Goal: Task Accomplishment & Management: Complete application form

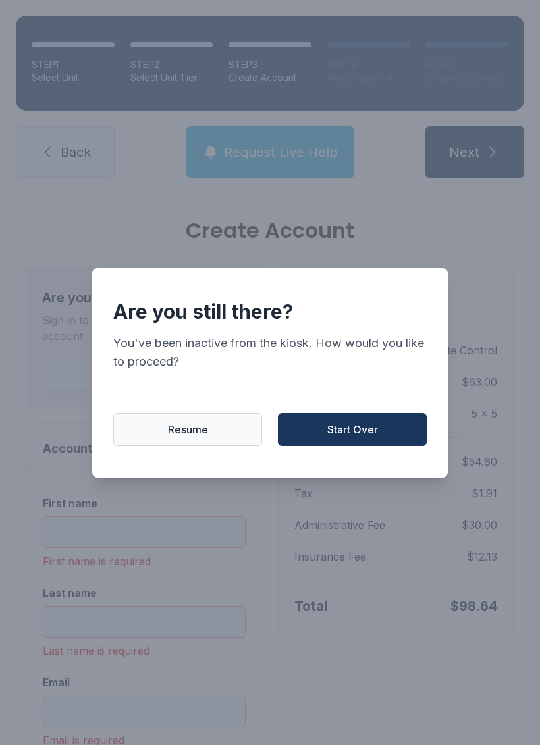
scroll to position [128, 0]
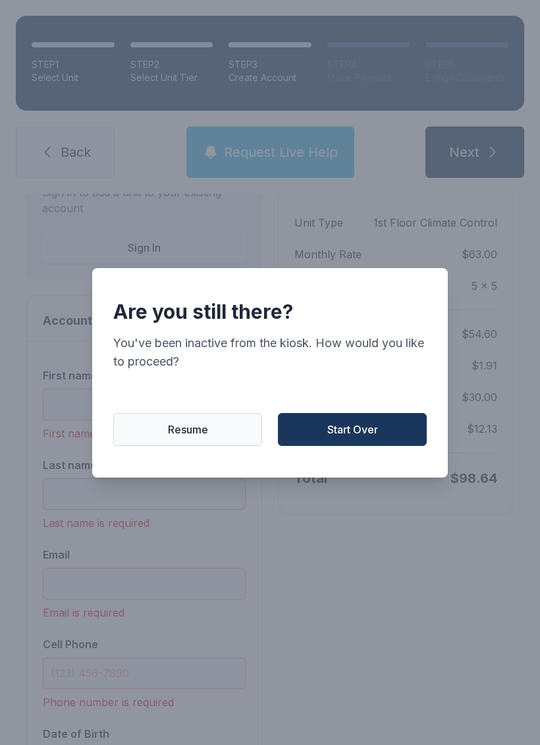
click at [349, 436] on span "Start Over" at bounding box center [353, 430] width 51 height 16
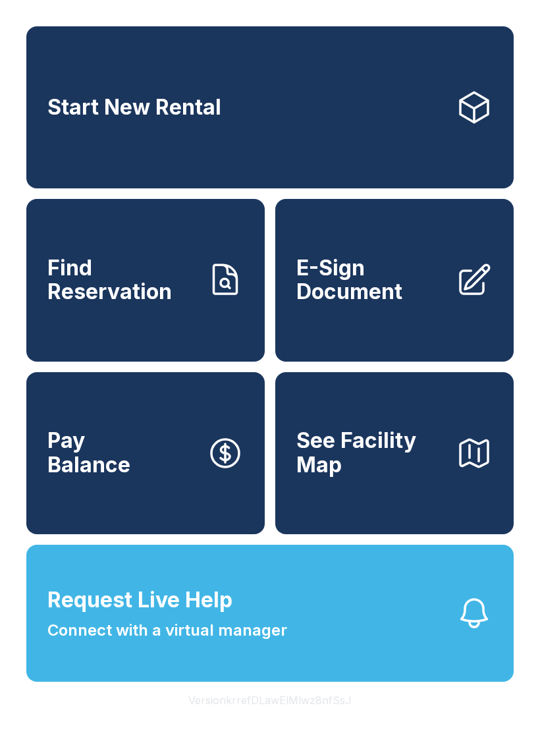
click at [383, 627] on button "Request Live Help Connect with a virtual manager" at bounding box center [270, 613] width 488 height 137
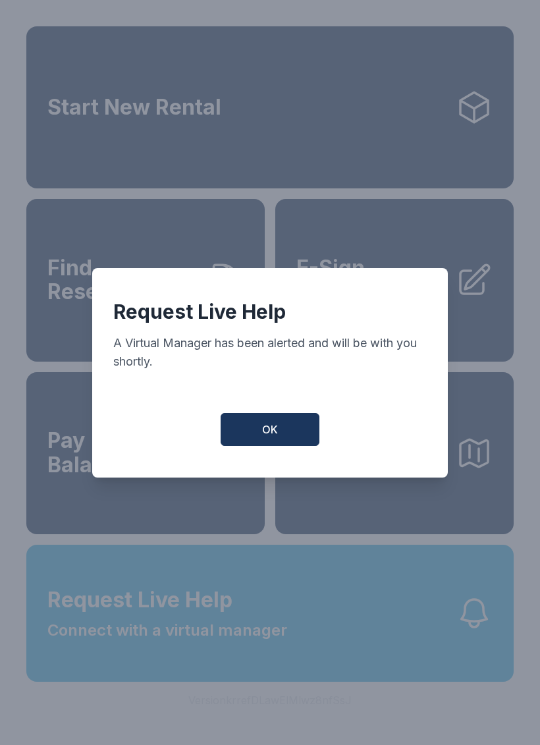
click at [275, 428] on span "OK" at bounding box center [270, 430] width 16 height 16
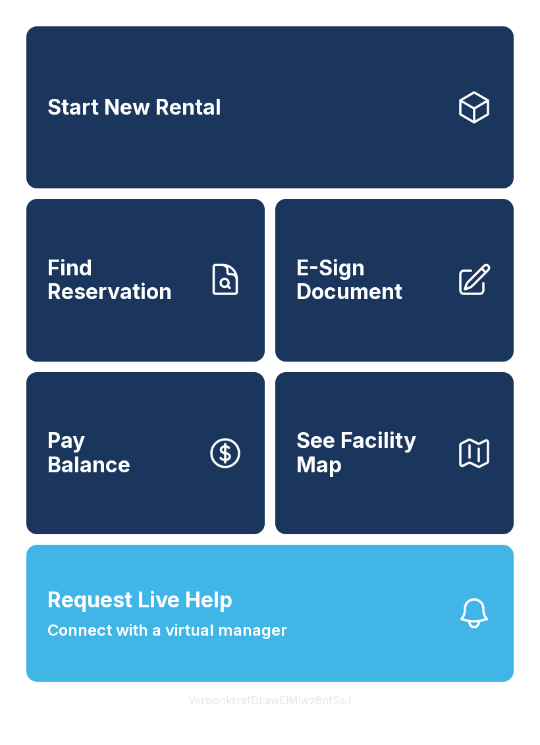
click at [254, 615] on span "Request Live Help Connect with a virtual manager" at bounding box center [167, 614] width 240 height 58
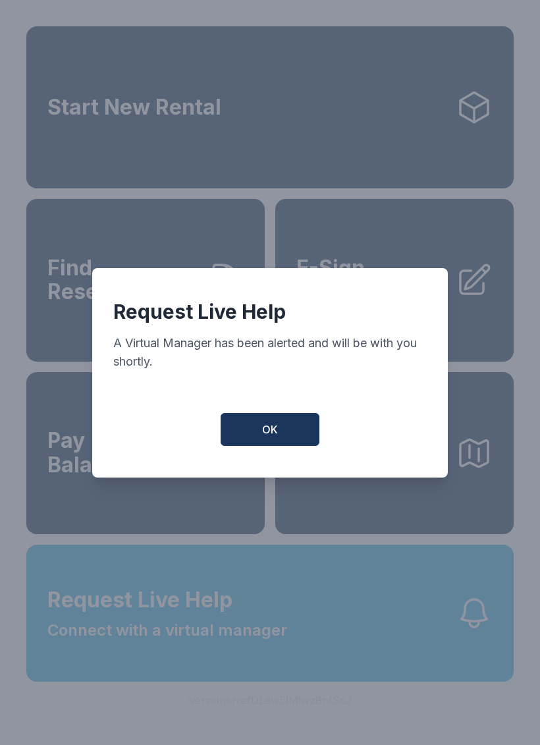
click at [273, 428] on span "OK" at bounding box center [270, 430] width 16 height 16
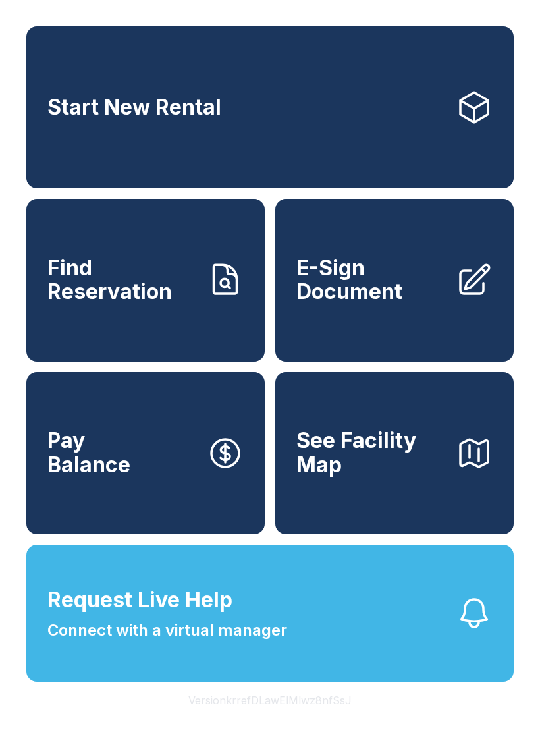
click at [474, 612] on icon "button" at bounding box center [474, 613] width 37 height 37
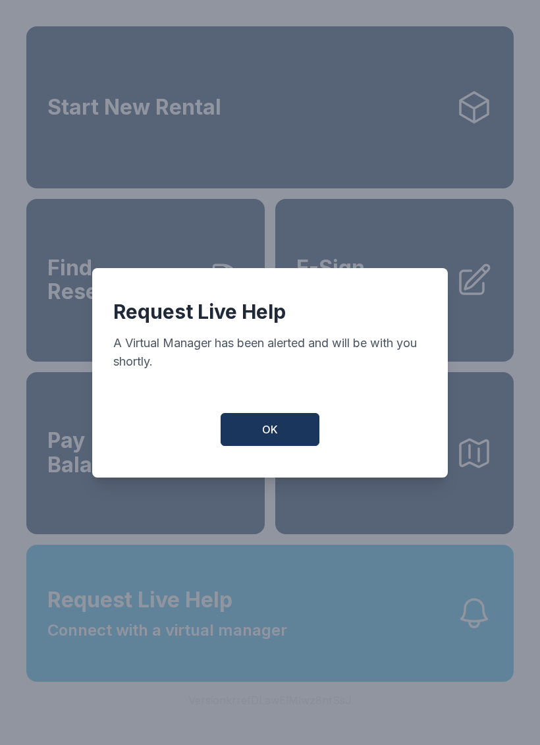
click at [282, 428] on button "OK" at bounding box center [270, 429] width 99 height 33
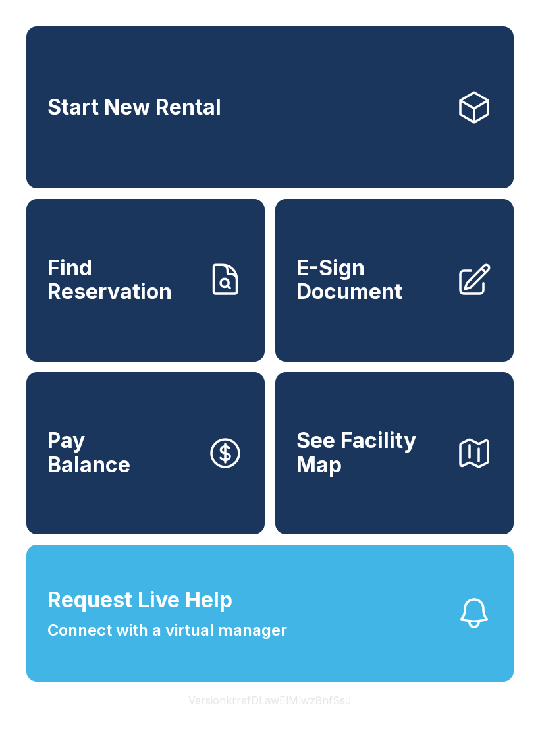
click at [367, 290] on link "E-Sign Document" at bounding box center [394, 280] width 239 height 162
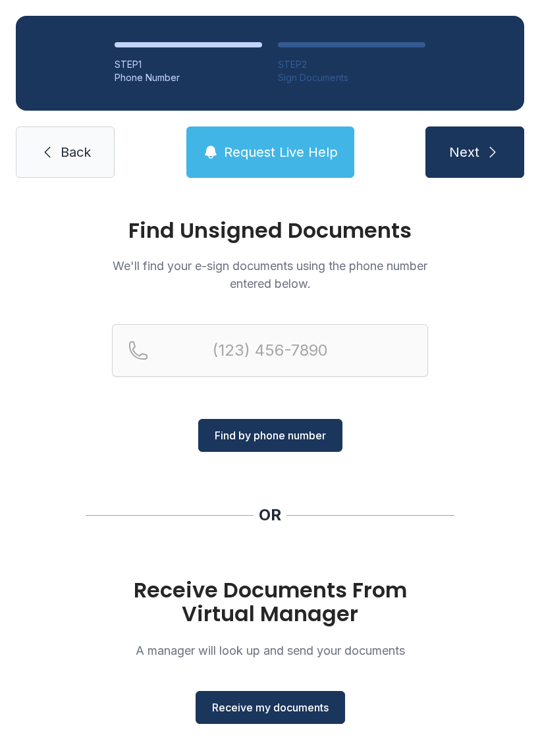
click at [306, 604] on h1 "Receive Documents From Virtual Manager" at bounding box center [270, 602] width 316 height 47
click at [297, 708] on span "Receive my documents" at bounding box center [270, 708] width 117 height 16
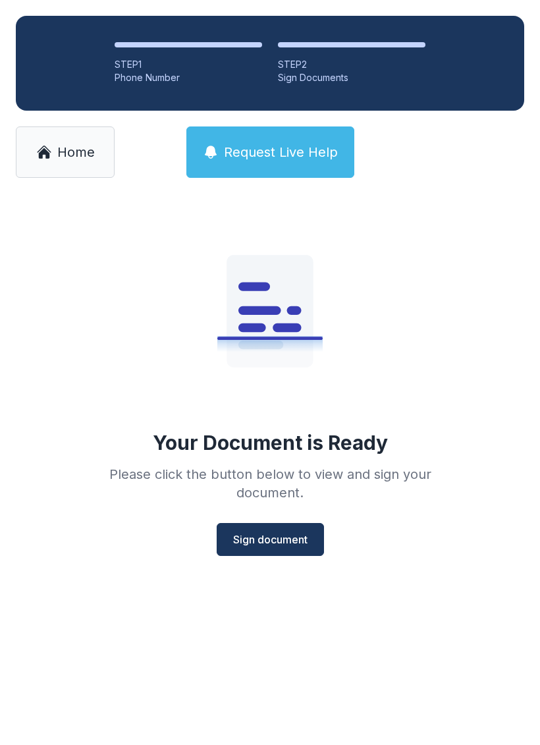
click at [299, 540] on span "Sign document" at bounding box center [270, 540] width 74 height 16
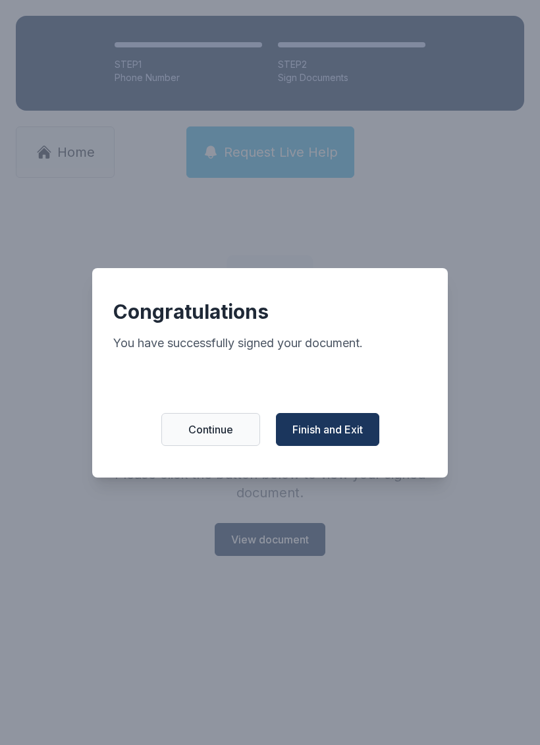
click at [335, 438] on span "Finish and Exit" at bounding box center [328, 430] width 71 height 16
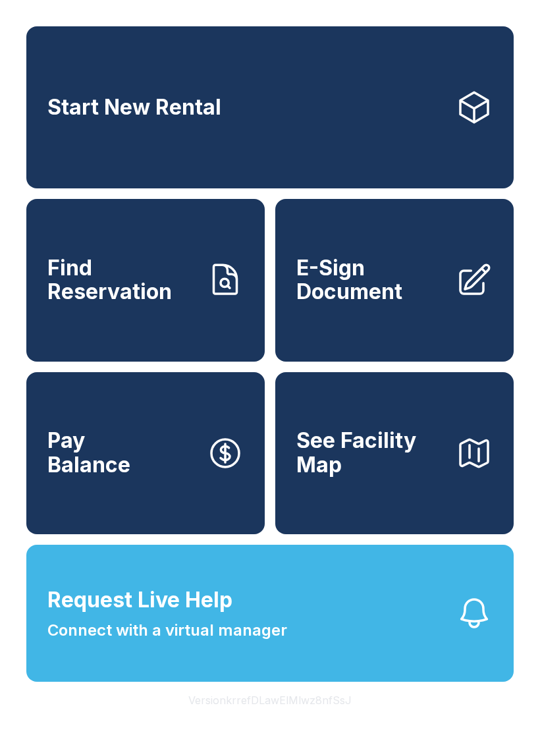
click at [131, 103] on span "Start New Rental" at bounding box center [134, 108] width 174 height 24
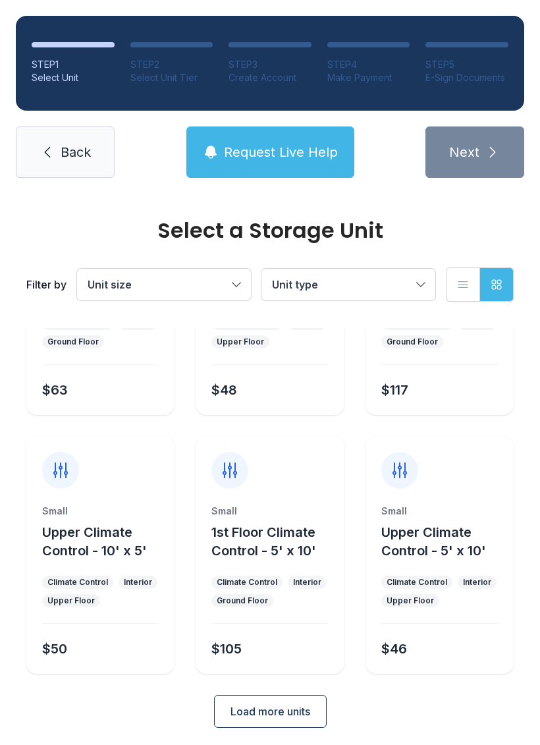
scroll to position [156, 0]
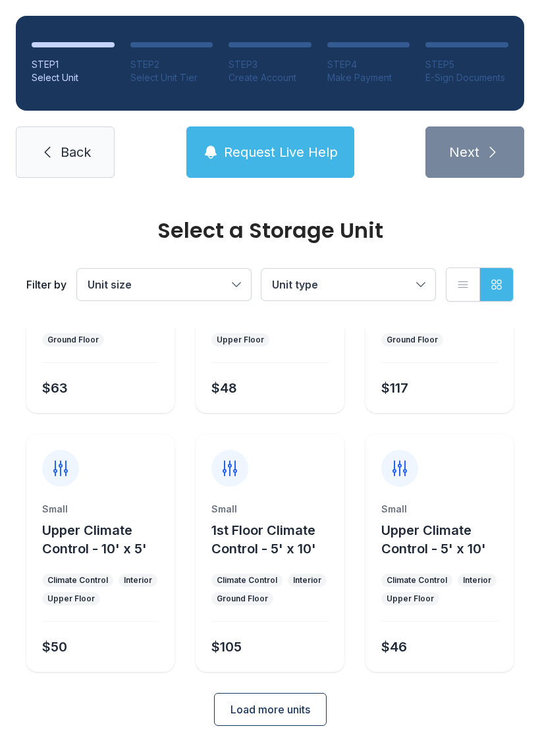
click at [449, 544] on span "Upper Climate Control - 5' x 10'" at bounding box center [434, 540] width 105 height 34
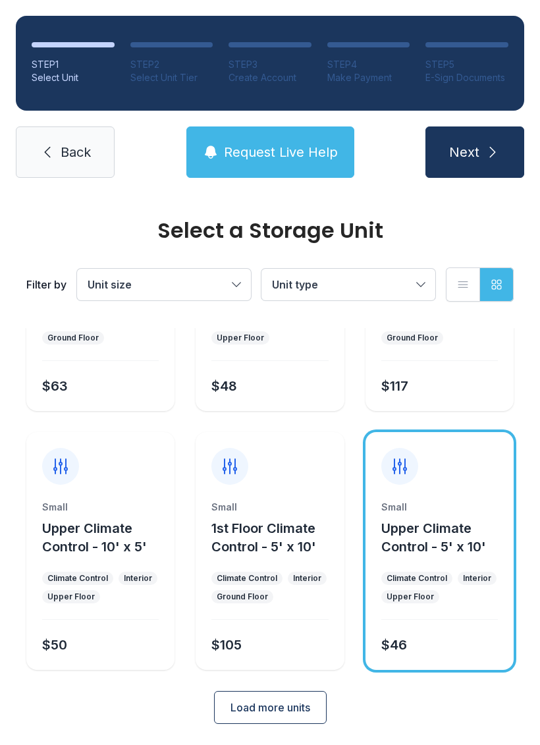
scroll to position [157, 0]
